Goal: Task Accomplishment & Management: Use online tool/utility

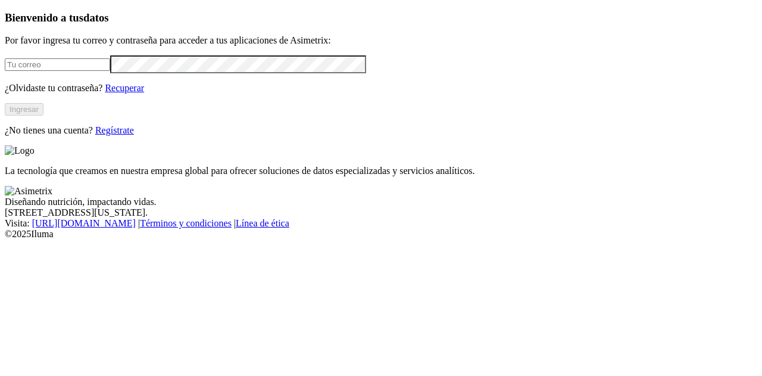
type input "[PERSON_NAME][EMAIL_ADDRESS][PERSON_NAME][DOMAIN_NAME]"
click at [43, 116] on button "Ingresar" at bounding box center [24, 109] width 39 height 13
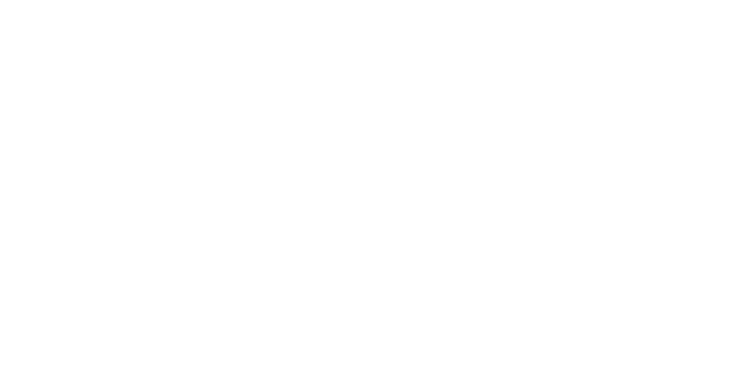
scroll to position [617, 0]
